Goal: Complete application form: Complete application form

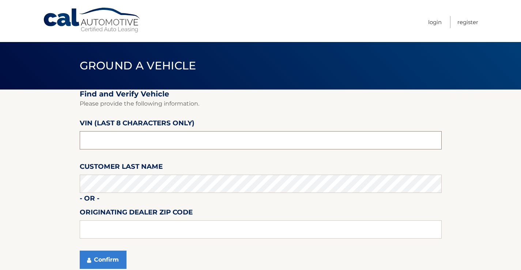
click at [119, 147] on input "text" at bounding box center [261, 140] width 362 height 18
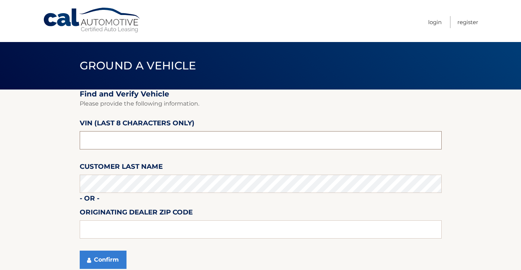
type input "r*******"
type input "NT206629"
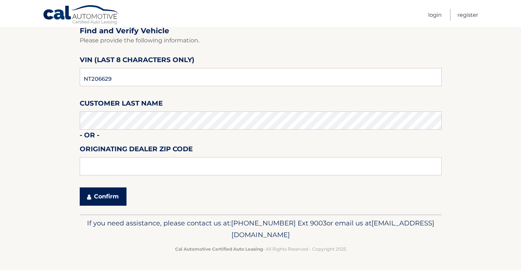
click at [113, 188] on button "Confirm" at bounding box center [103, 197] width 47 height 18
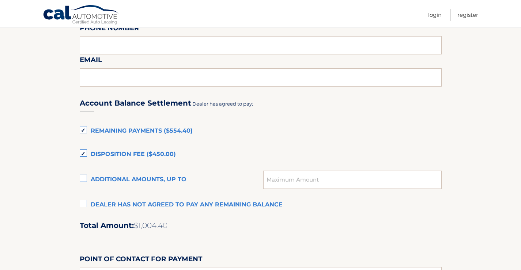
scroll to position [512, 0]
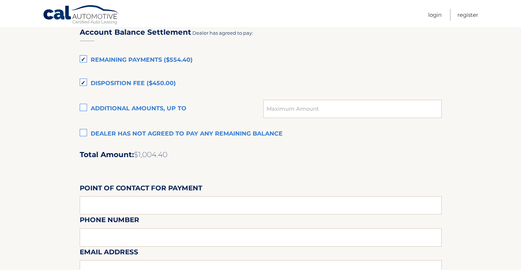
click at [85, 134] on label "Dealer has not agreed to pay any remaining balance" at bounding box center [261, 134] width 362 height 15
click at [0, 0] on input "Dealer has not agreed to pay any remaining balance" at bounding box center [0, 0] width 0 height 0
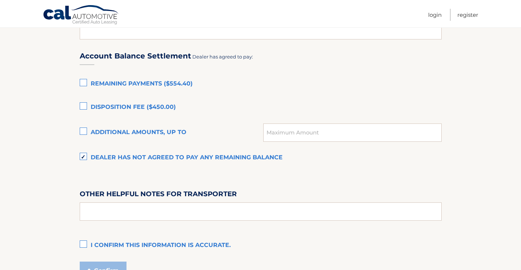
scroll to position [476, 0]
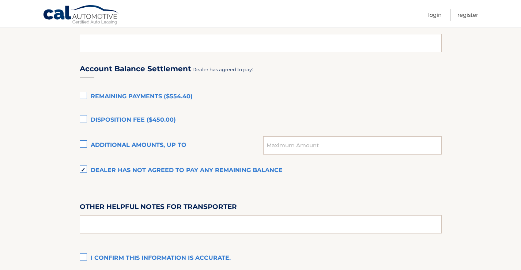
click at [80, 258] on label "I confirm this information is accurate." at bounding box center [261, 258] width 362 height 15
click at [0, 0] on input "I confirm this information is accurate." at bounding box center [0, 0] width 0 height 0
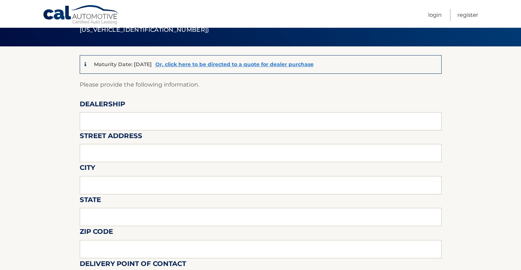
scroll to position [37, 0]
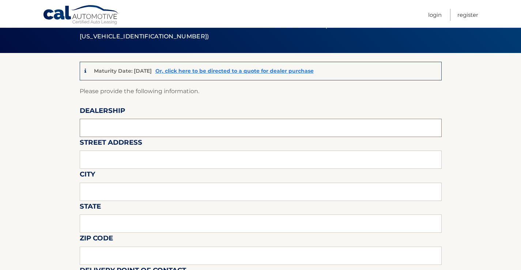
click at [108, 128] on input "text" at bounding box center [261, 128] width 362 height 18
type input "All American Subaro"
type input "3698 US 9 South"
type input "Old Bridge"
type input "NJ"
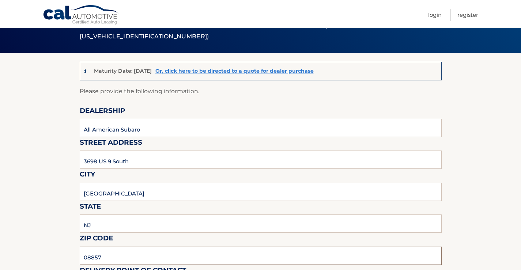
type input "08857"
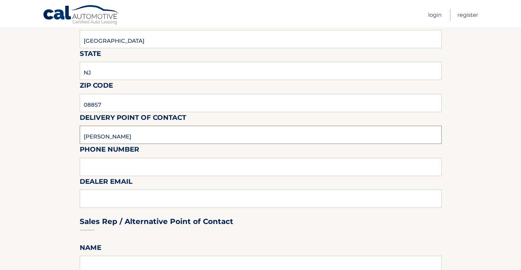
type input "Jon Zois"
type input "9"
type input "732-242-0465"
type input "jzois@driveallamericanob.com"
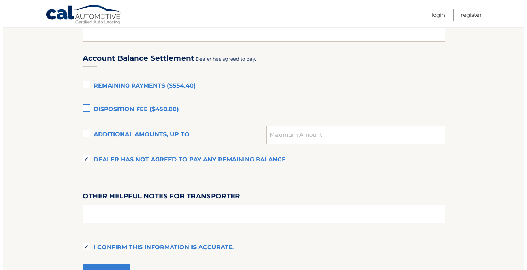
scroll to position [523, 0]
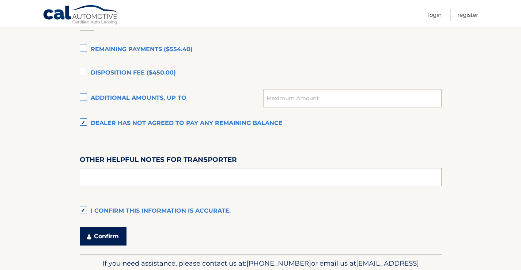
click at [115, 233] on button "Confirm" at bounding box center [103, 237] width 47 height 18
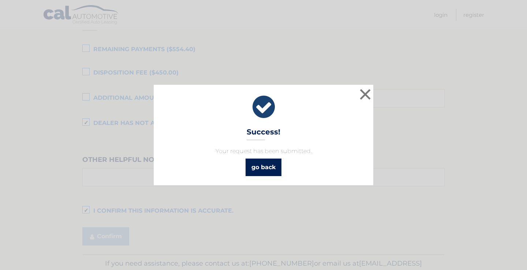
click at [259, 169] on link "go back" at bounding box center [264, 168] width 36 height 18
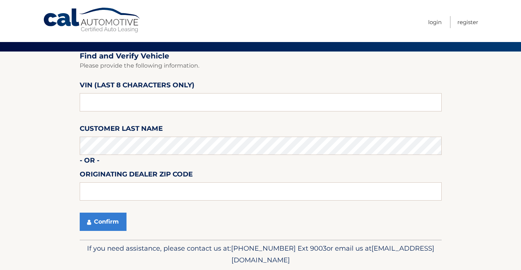
scroll to position [63, 0]
